Goal: Task Accomplishment & Management: Manage account settings

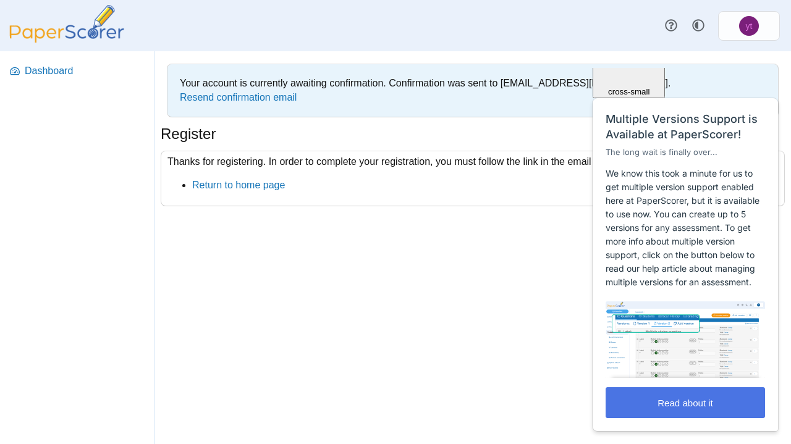
click at [676, 402] on button "Read about it" at bounding box center [684, 402] width 159 height 31
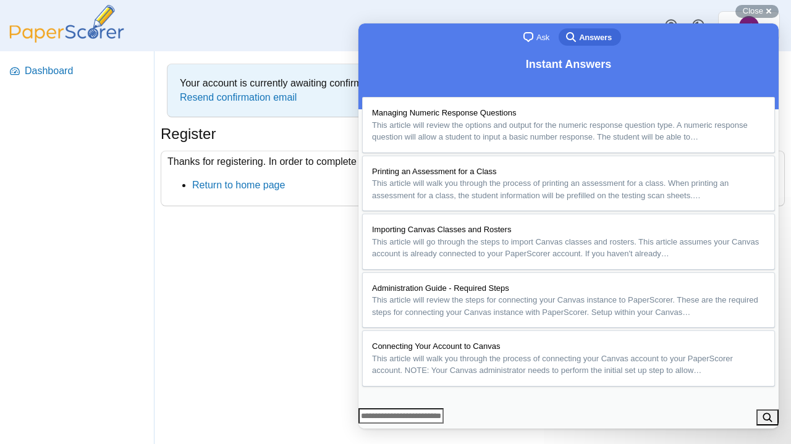
scroll to position [17, 0]
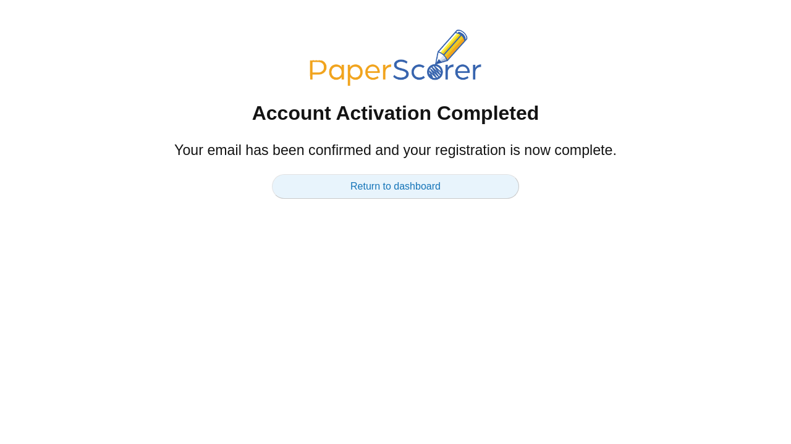
click at [397, 190] on link "Return to dashboard" at bounding box center [395, 186] width 247 height 25
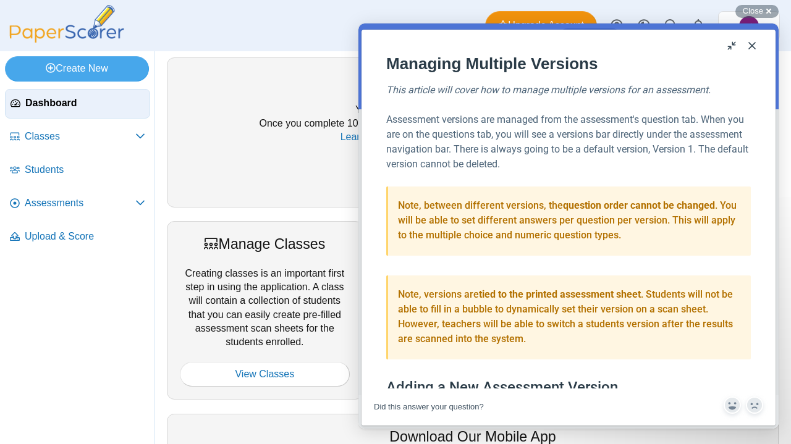
click at [753, 42] on button "Close" at bounding box center [752, 46] width 20 height 20
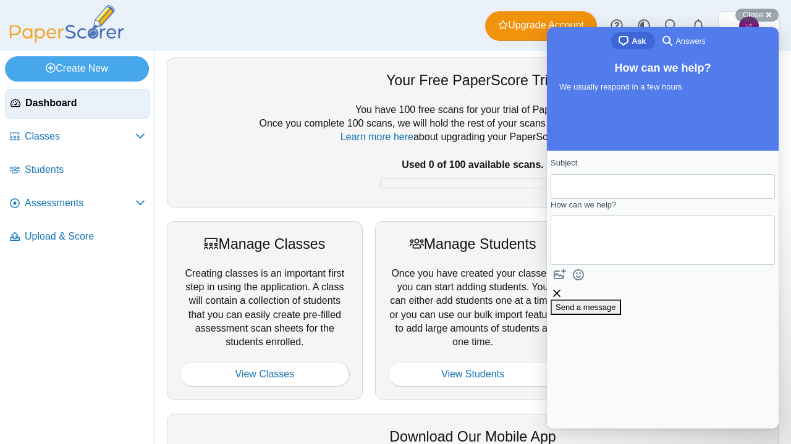
click at [180, 88] on div "Your Free PaperScore Trial" at bounding box center [473, 80] width 586 height 20
click at [68, 135] on span "Classes" at bounding box center [80, 137] width 111 height 14
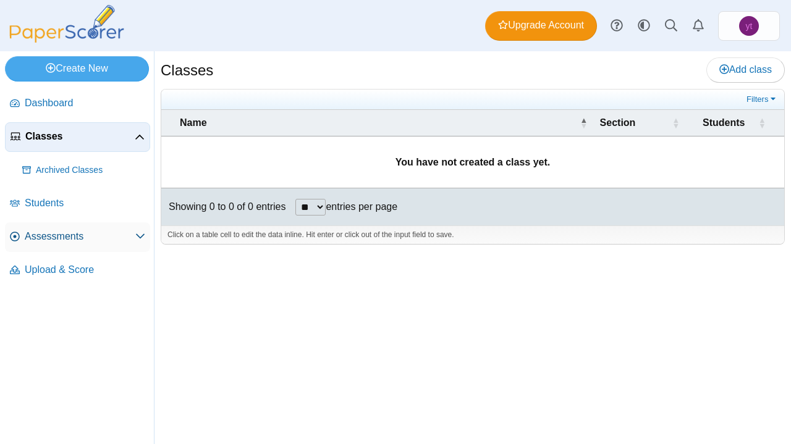
click at [113, 236] on span "Assessments" at bounding box center [80, 237] width 111 height 14
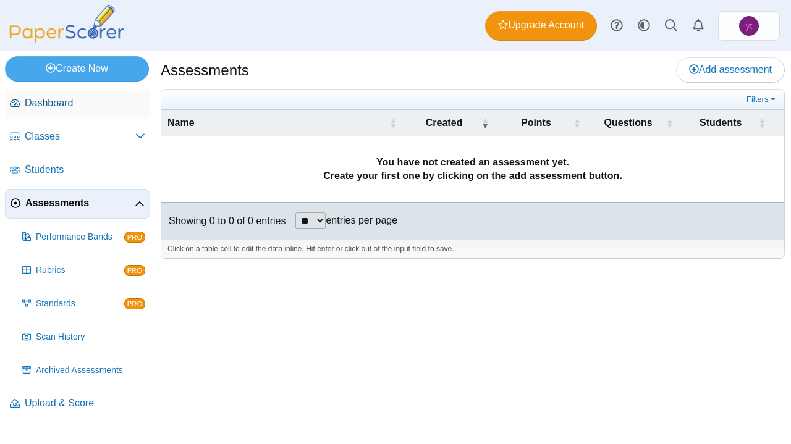
click at [78, 105] on span "Dashboard" at bounding box center [85, 103] width 120 height 14
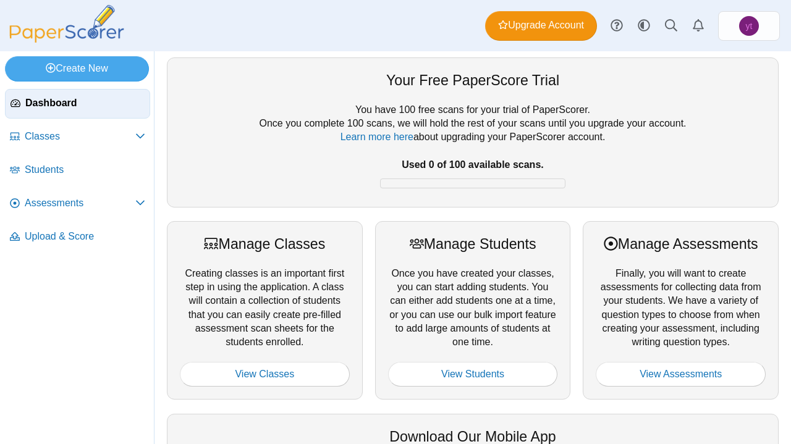
click at [553, 221] on div "Manage Students Once you have created your classes, you can start adding studen…" at bounding box center [473, 310] width 196 height 179
click at [428, 431] on div "Download Our Mobile App" at bounding box center [473, 437] width 586 height 20
click at [287, 163] on div "You have 100 free scans for your trial of PaperScorer. Once you complete 100 sc…" at bounding box center [473, 148] width 586 height 91
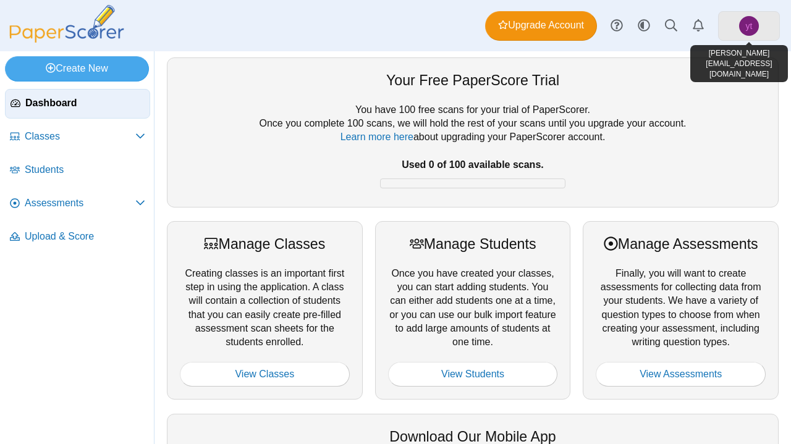
click at [752, 26] on span "yt" at bounding box center [749, 26] width 20 height 20
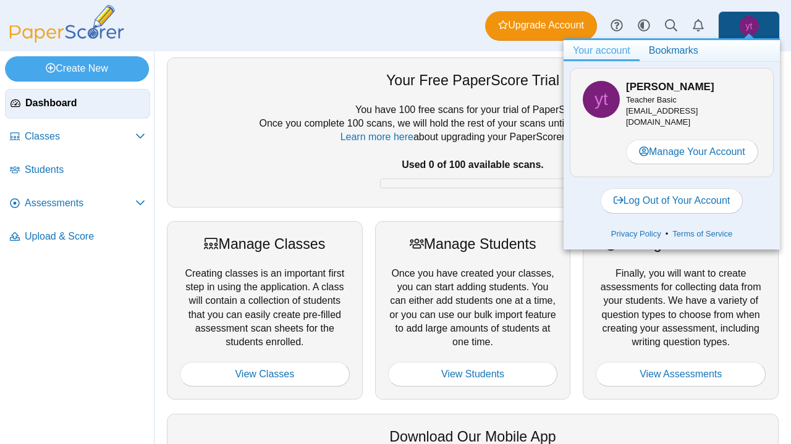
click at [496, 225] on div "Manage Students Once you have created your classes, you can start adding studen…" at bounding box center [473, 310] width 196 height 179
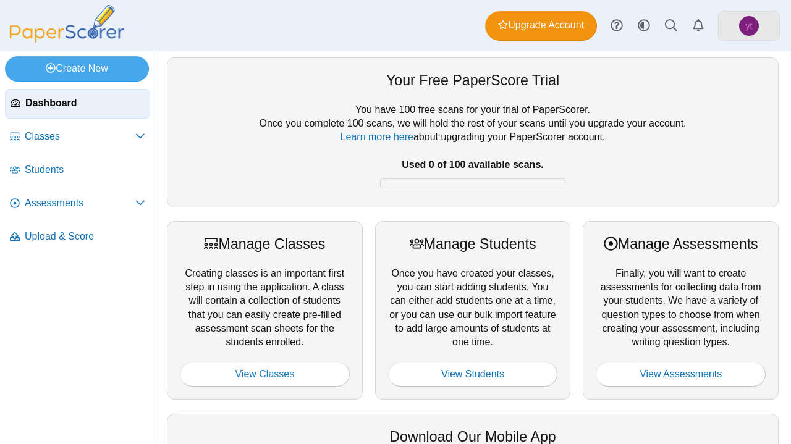
click at [751, 28] on span "yt" at bounding box center [749, 26] width 7 height 9
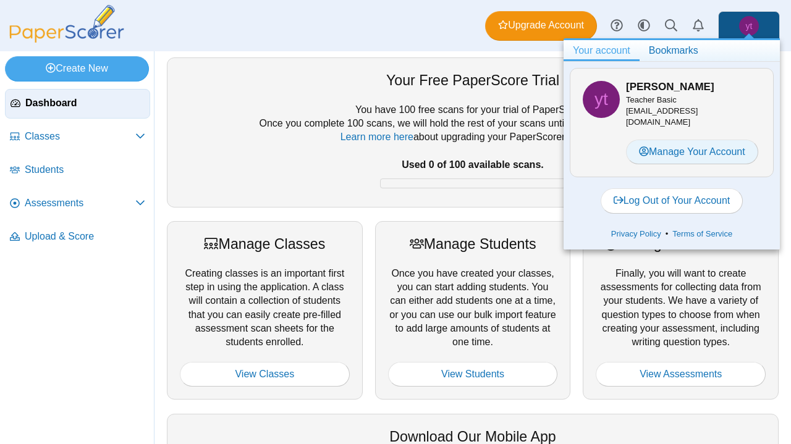
click at [663, 141] on link "Manage Your Account" at bounding box center [692, 152] width 132 height 25
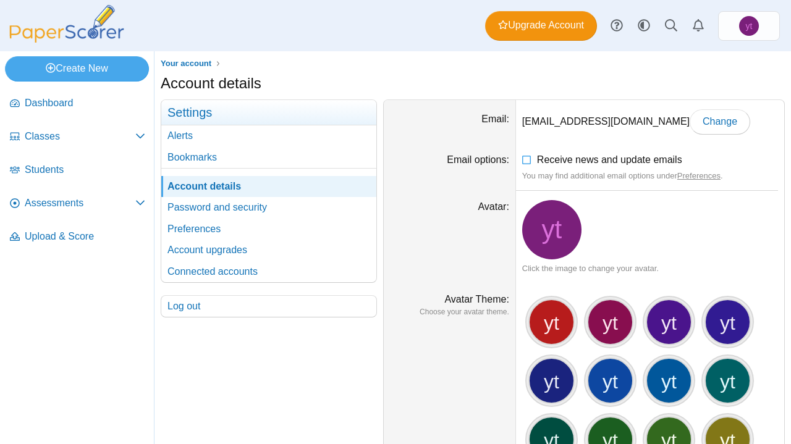
click at [437, 204] on div "Avatar" at bounding box center [449, 207] width 119 height 14
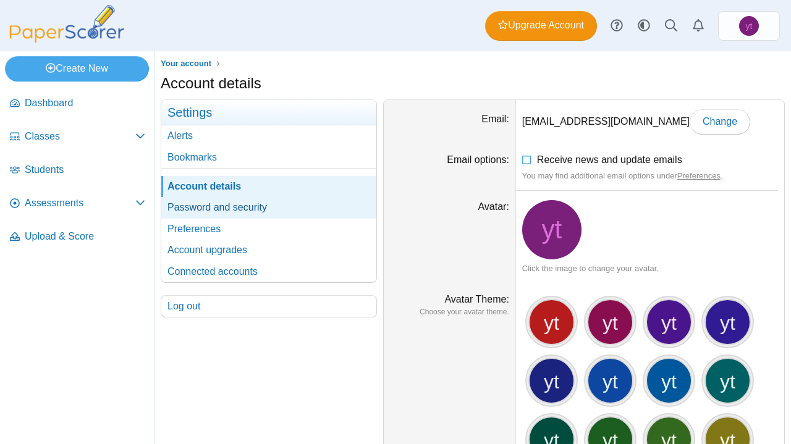
click at [213, 203] on link "Password and security" at bounding box center [268, 207] width 215 height 21
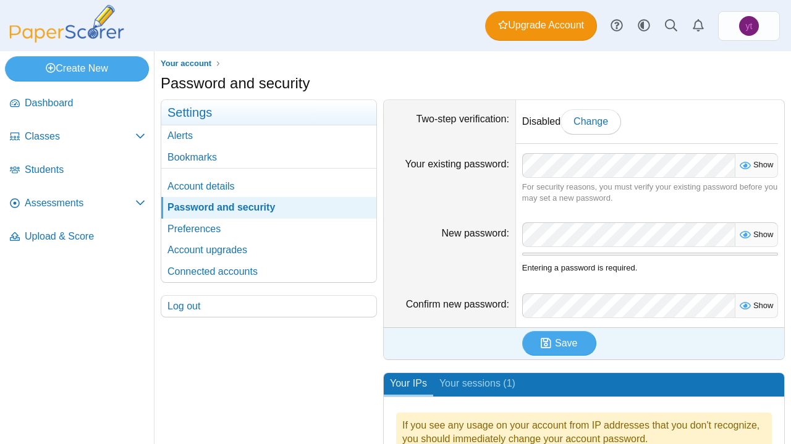
click at [544, 440] on div "If you see any usage on your account from IP addresses that you don't recognize…" at bounding box center [584, 433] width 376 height 40
click at [516, 431] on div "If you see any usage on your account from IP addresses that you don't recognize…" at bounding box center [584, 433] width 376 height 40
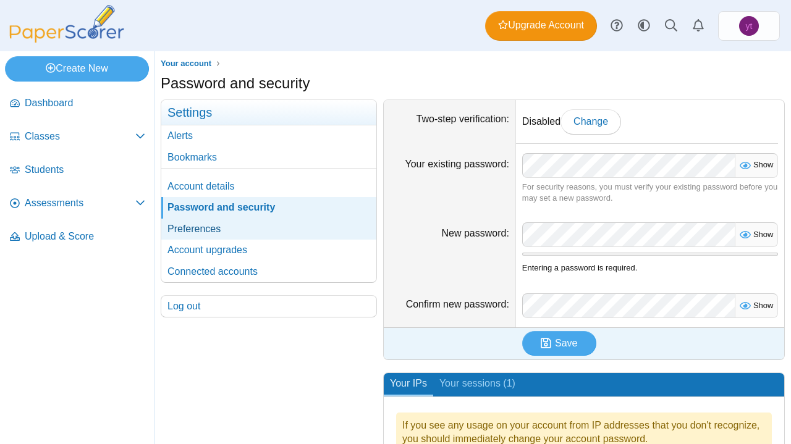
click at [258, 224] on link "Preferences" at bounding box center [268, 229] width 215 height 21
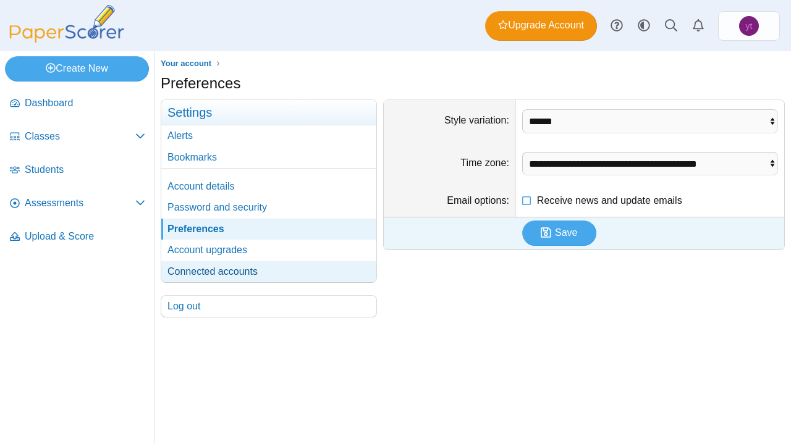
click at [238, 269] on link "Connected accounts" at bounding box center [268, 271] width 215 height 21
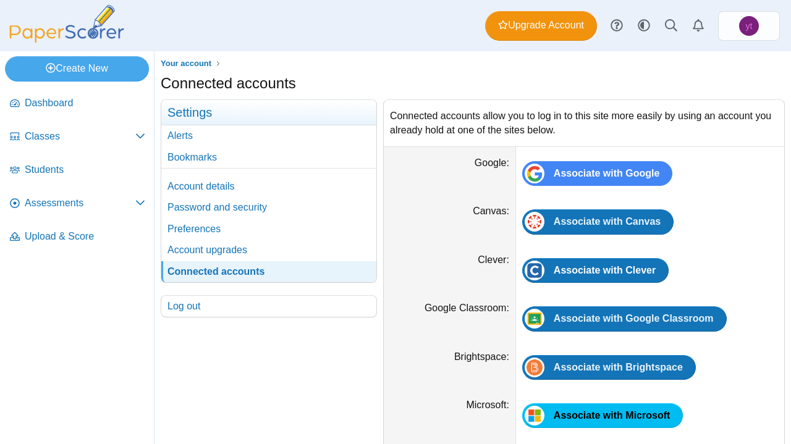
click at [301, 410] on div "Your account Settings Alerts Bookmarks Account details Password and security" at bounding box center [269, 292] width 216 height 387
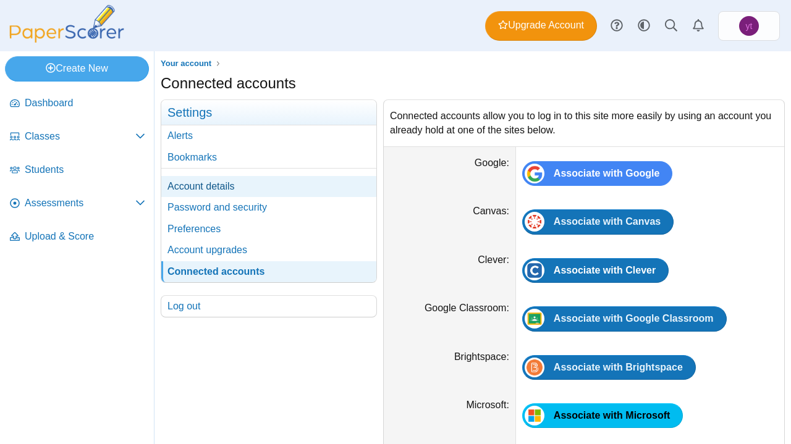
click at [219, 186] on link "Account details" at bounding box center [268, 186] width 215 height 21
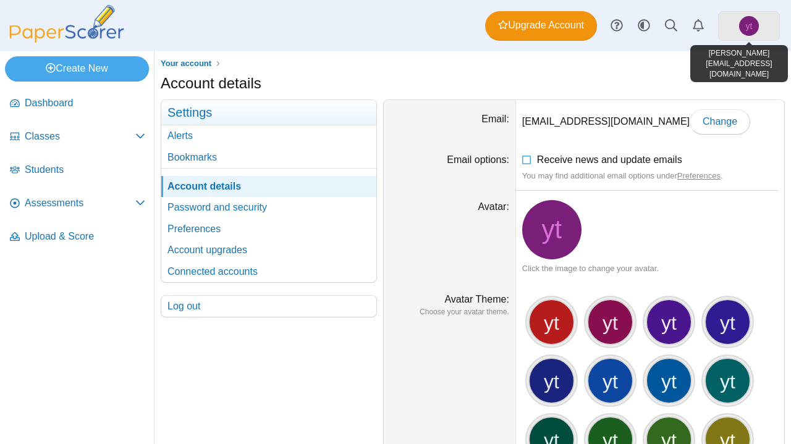
click at [752, 22] on span "yt" at bounding box center [749, 26] width 20 height 20
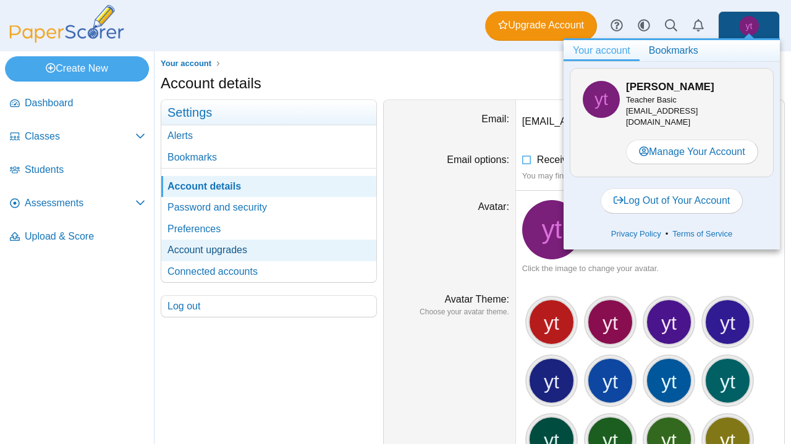
click at [208, 245] on link "Account upgrades" at bounding box center [268, 250] width 215 height 21
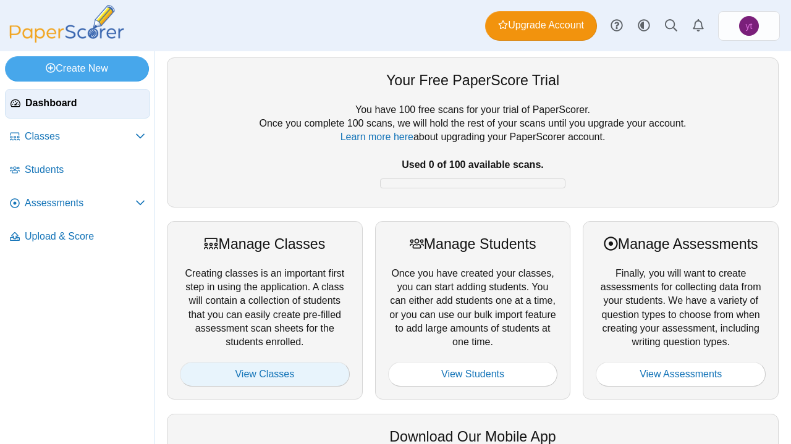
click at [298, 366] on link "View Classes" at bounding box center [265, 374] width 170 height 25
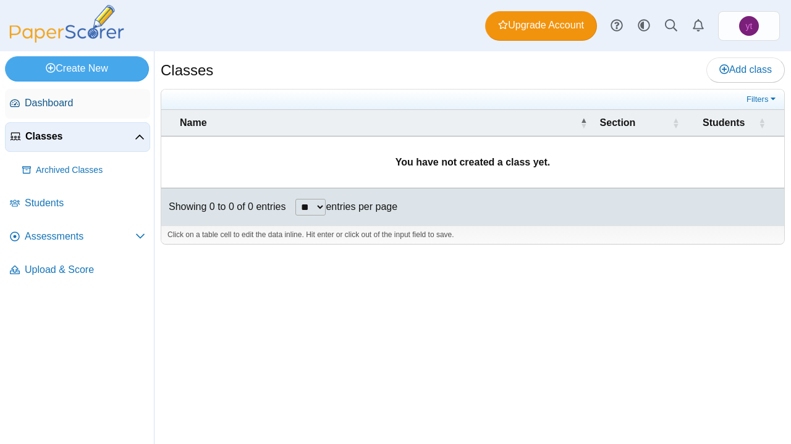
click at [61, 99] on span "Dashboard" at bounding box center [85, 103] width 120 height 14
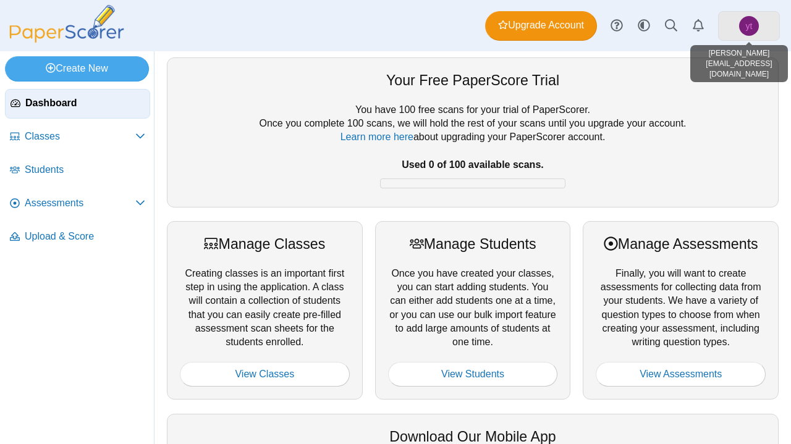
click at [754, 33] on span "yt" at bounding box center [749, 26] width 20 height 20
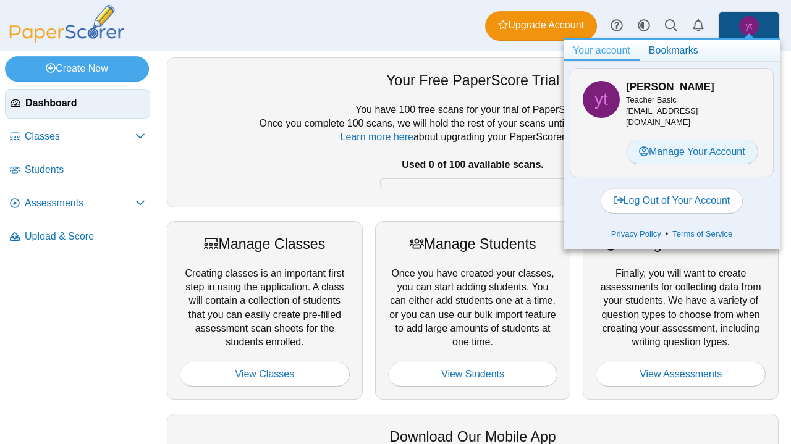
click at [666, 143] on link "Manage Your Account" at bounding box center [692, 152] width 132 height 25
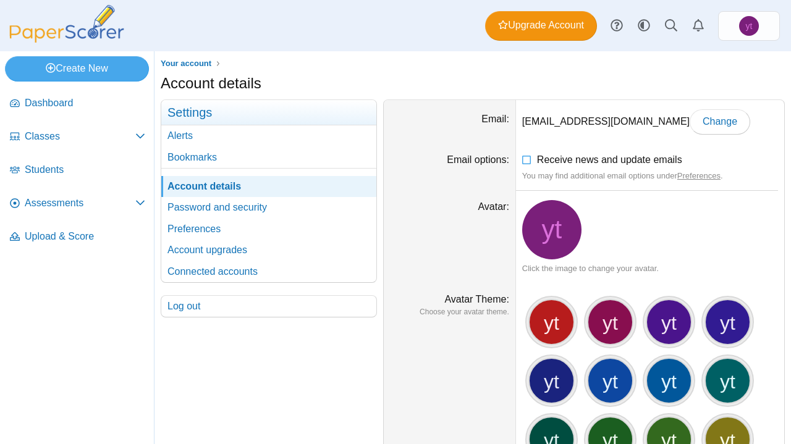
click at [426, 119] on div "Email" at bounding box center [449, 119] width 119 height 14
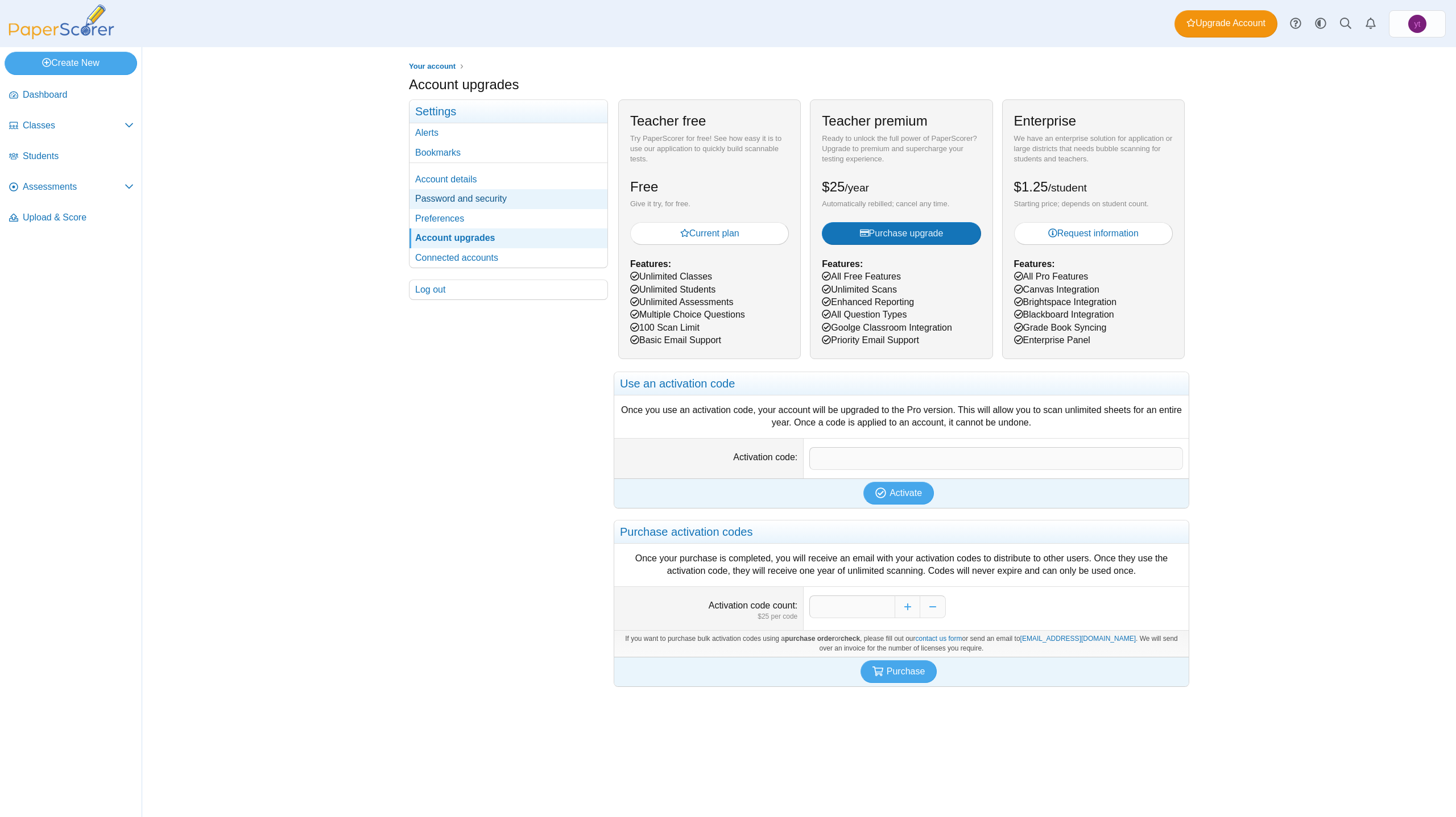
click at [522, 207] on link "Password and security" at bounding box center [508, 199] width 198 height 19
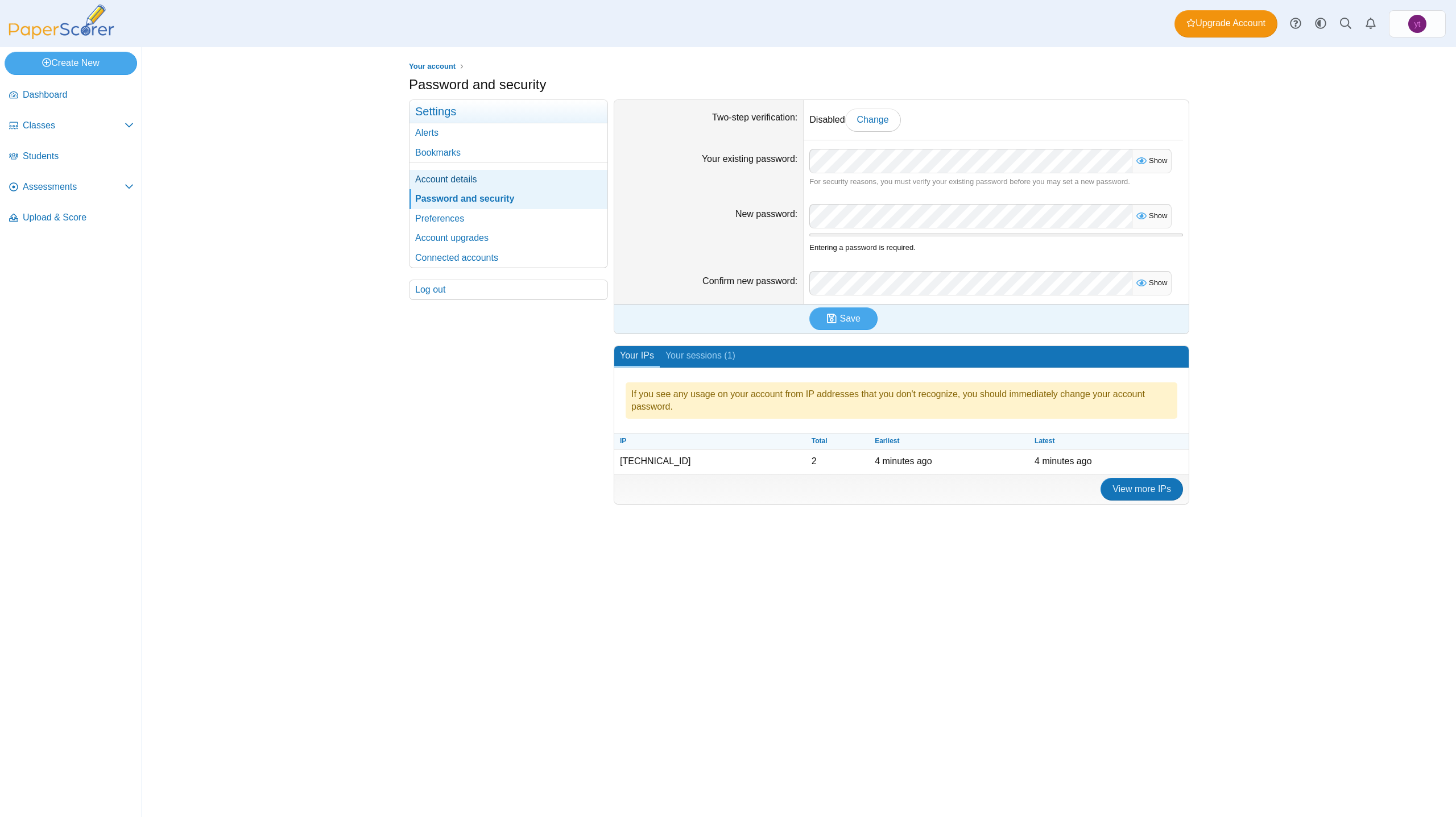
click at [469, 188] on link "Account details" at bounding box center [508, 179] width 198 height 19
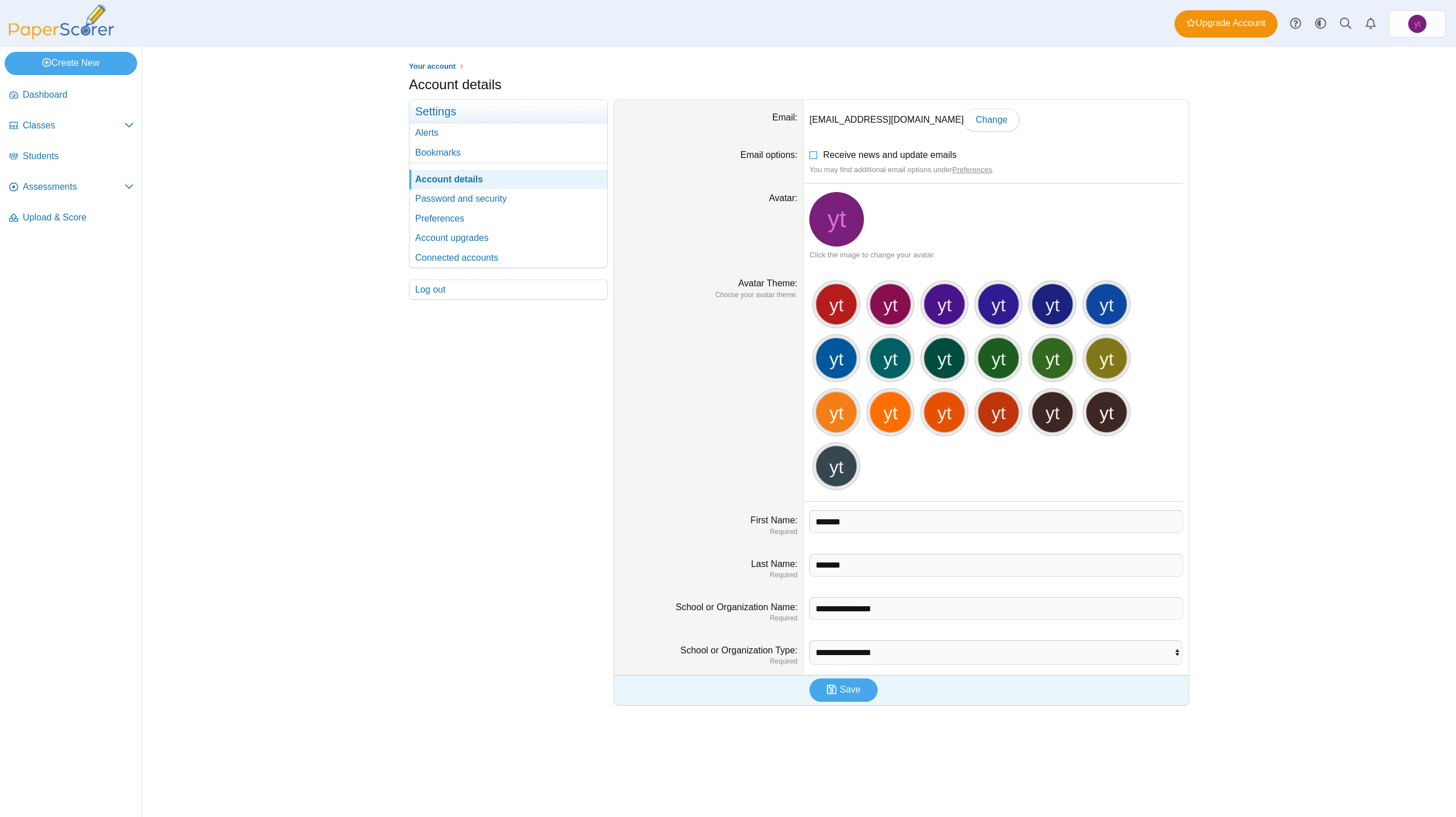
click at [445, 115] on h3 "Settings" at bounding box center [508, 111] width 198 height 23
click at [443, 268] on link "Connected accounts" at bounding box center [508, 258] width 198 height 19
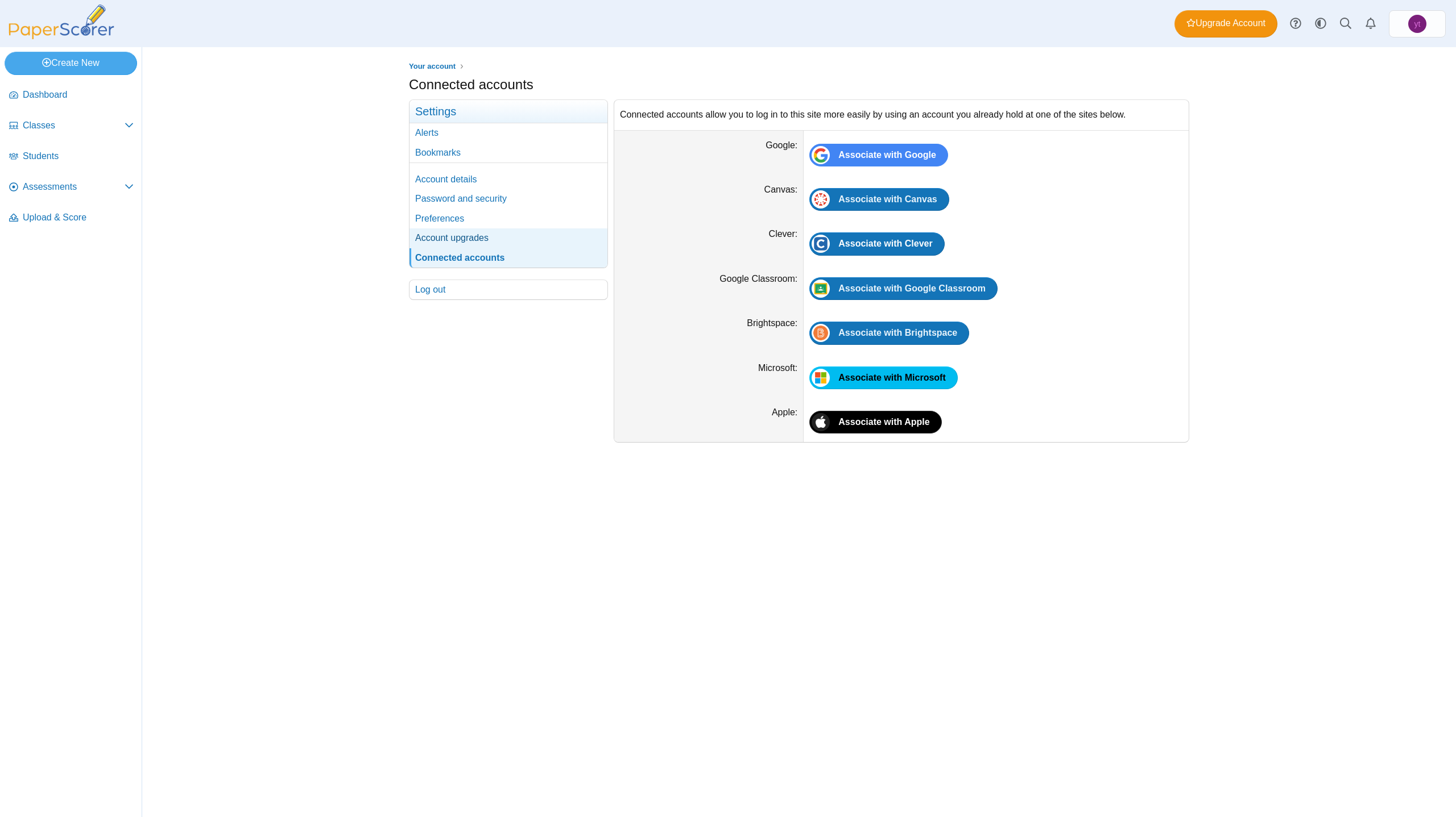
click at [456, 247] on link "Account upgrades" at bounding box center [508, 237] width 198 height 19
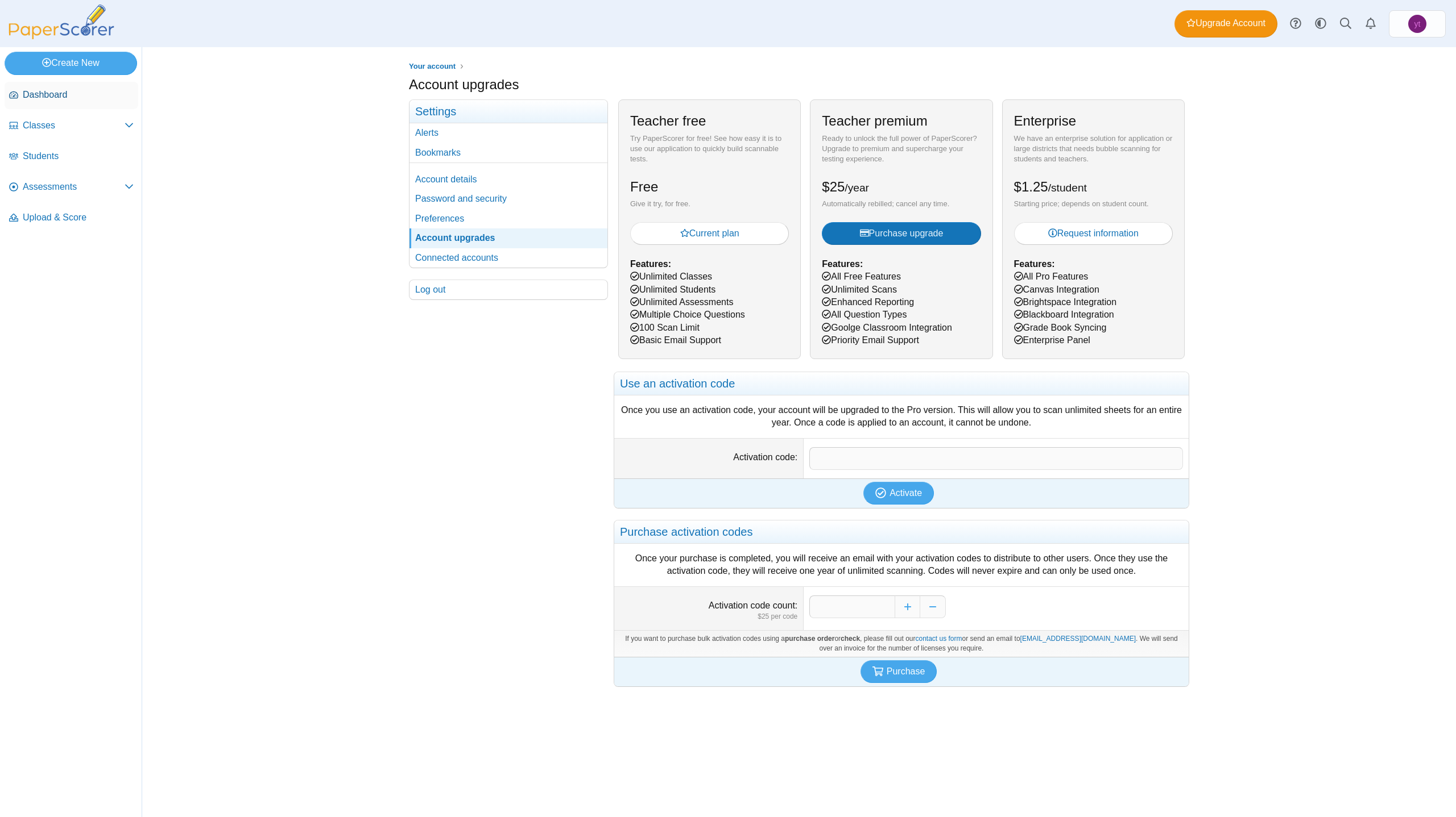
click at [59, 97] on span "Dashboard" at bounding box center [78, 95] width 110 height 13
